Goal: Task Accomplishment & Management: Manage account settings

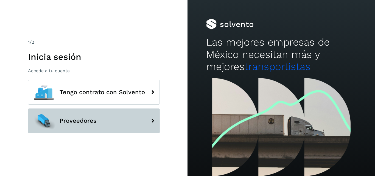
click at [131, 129] on button "Proveedores" at bounding box center [94, 120] width 132 height 25
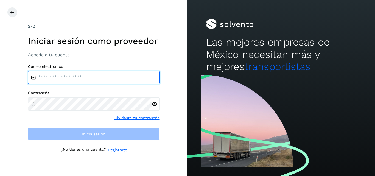
click at [87, 73] on input "email" at bounding box center [94, 77] width 132 height 13
type input "**********"
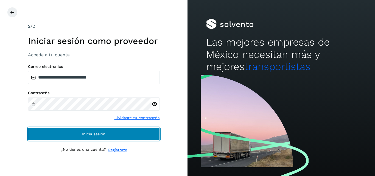
click at [82, 129] on button "Inicia sesión" at bounding box center [94, 133] width 132 height 13
click at [124, 136] on button "Inicia sesión" at bounding box center [94, 133] width 132 height 13
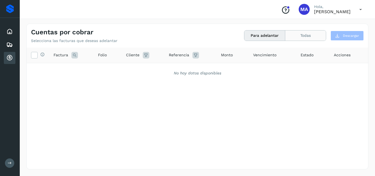
click at [305, 35] on button "Todas" at bounding box center [305, 35] width 41 height 10
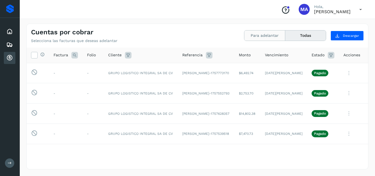
click at [253, 35] on button "Para adelantar" at bounding box center [264, 35] width 41 height 10
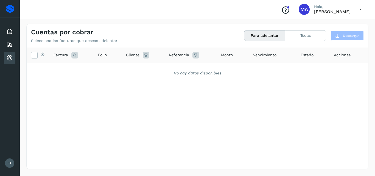
click at [360, 9] on icon at bounding box center [360, 9] width 11 height 11
click at [338, 24] on div "Cerrar sesión" at bounding box center [332, 24] width 65 height 10
